Goal: Task Accomplishment & Management: Manage account settings

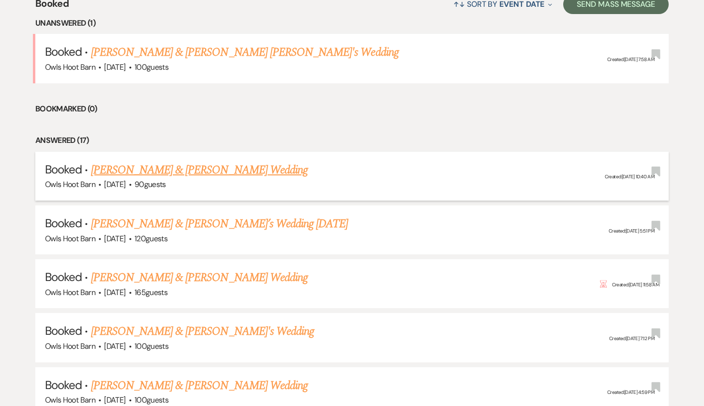
scroll to position [396, 0]
click at [278, 53] on link "[PERSON_NAME] & [PERSON_NAME] [PERSON_NAME]'s Wedding" at bounding box center [245, 51] width 308 height 17
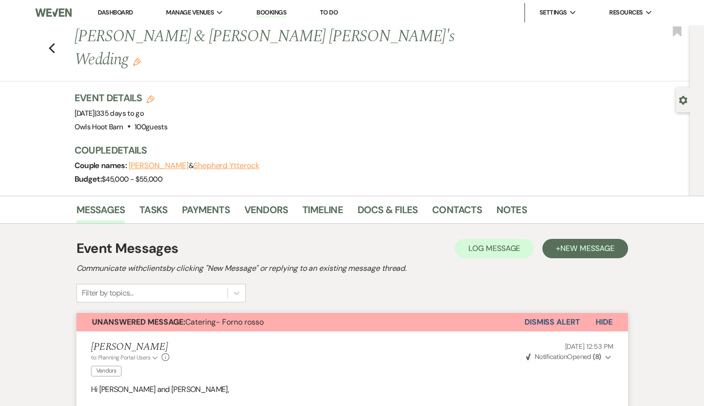
click at [559, 313] on button "Dismiss Alert" at bounding box center [553, 322] width 56 height 18
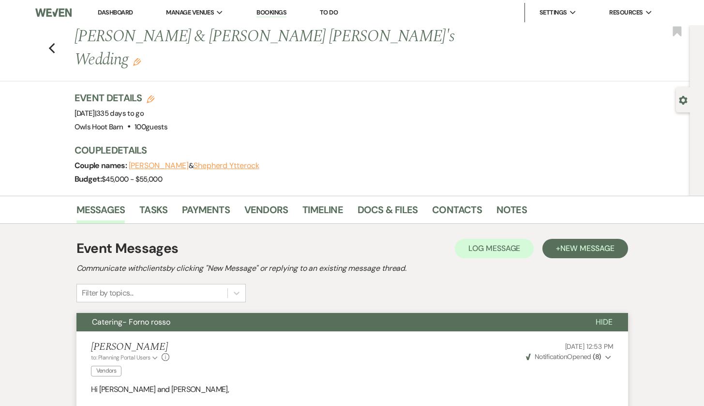
click at [54, 43] on div "Previous [PERSON_NAME] & [PERSON_NAME] [PERSON_NAME]'s Wedding Edit Bookmark" at bounding box center [342, 53] width 695 height 56
click at [53, 43] on icon "Previous" at bounding box center [51, 49] width 7 height 12
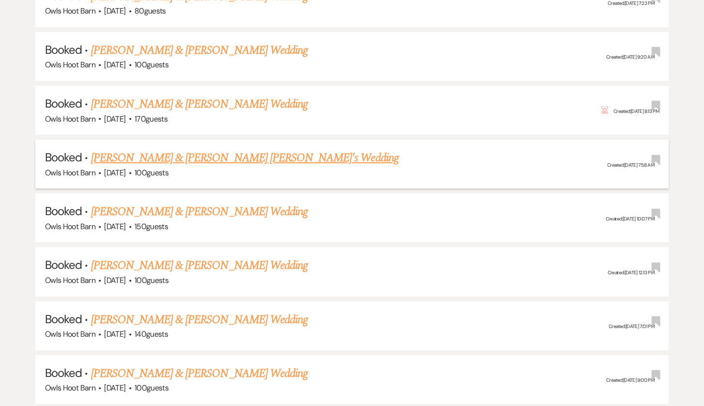
scroll to position [1043, 0]
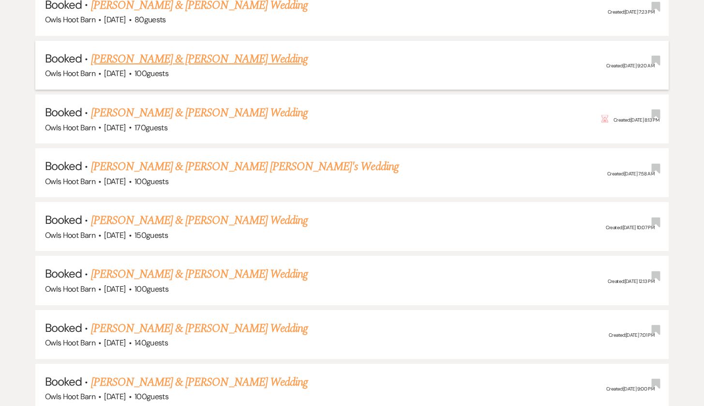
click at [202, 50] on link "[PERSON_NAME] & [PERSON_NAME] Wedding" at bounding box center [199, 58] width 217 height 17
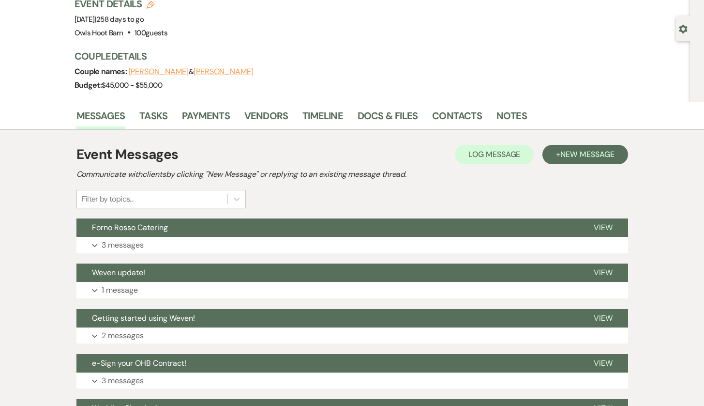
scroll to position [74, 0]
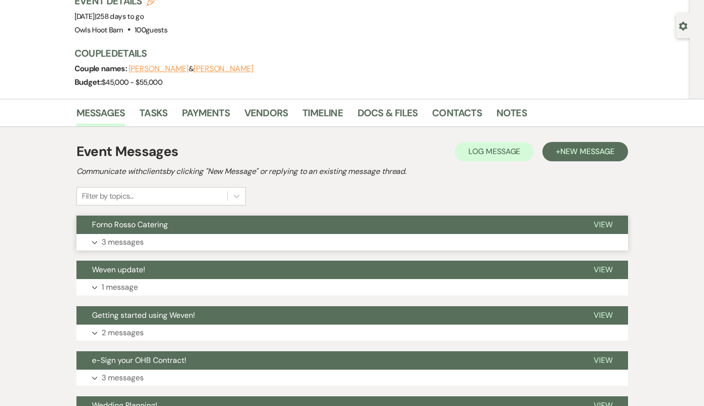
click at [260, 235] on button "Expand 3 messages" at bounding box center [352, 242] width 552 height 16
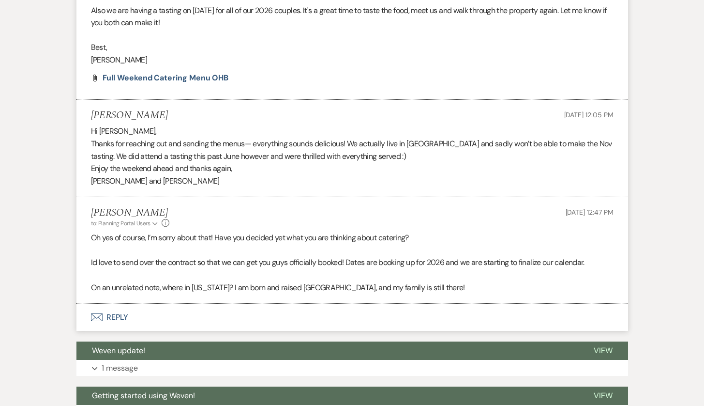
scroll to position [467, 0]
